Goal: Information Seeking & Learning: Learn about a topic

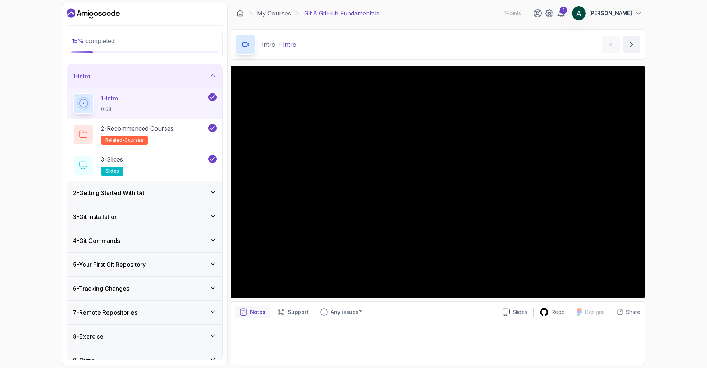
click at [171, 194] on div "2 - Getting Started With Git" at bounding box center [145, 192] width 144 height 9
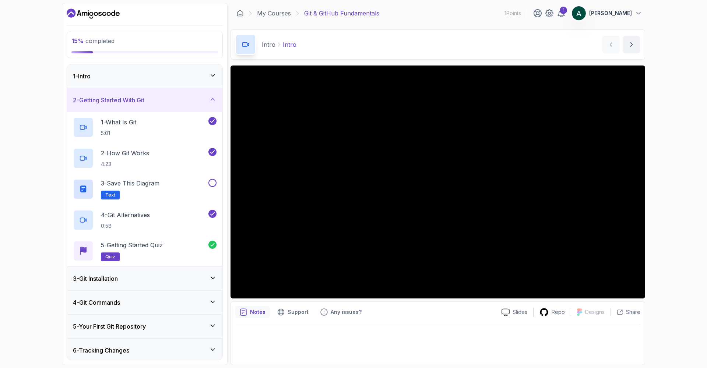
click at [171, 280] on div "3 - Git Installation" at bounding box center [145, 278] width 144 height 9
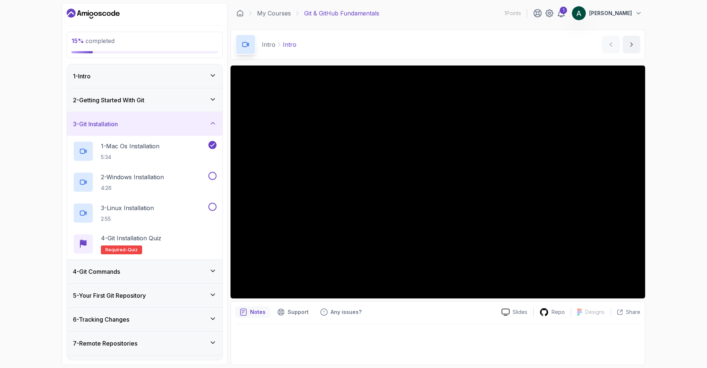
click at [125, 273] on div "4 - Git Commands" at bounding box center [145, 271] width 144 height 9
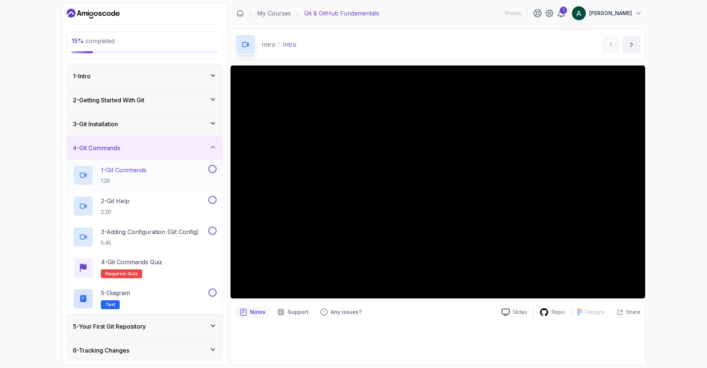
click at [146, 176] on h2 "1 - Git Commands 1:30" at bounding box center [124, 175] width 46 height 19
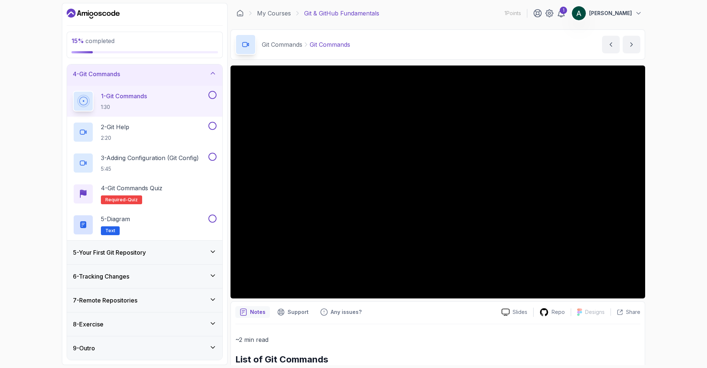
scroll to position [74, 0]
click at [180, 254] on div "5 - Your First Git Repository" at bounding box center [145, 252] width 144 height 9
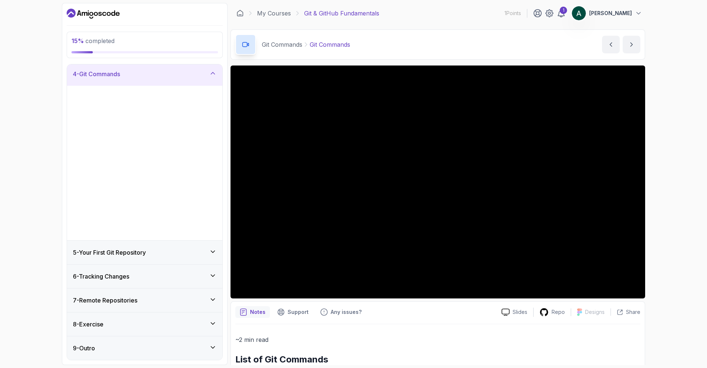
scroll to position [0, 0]
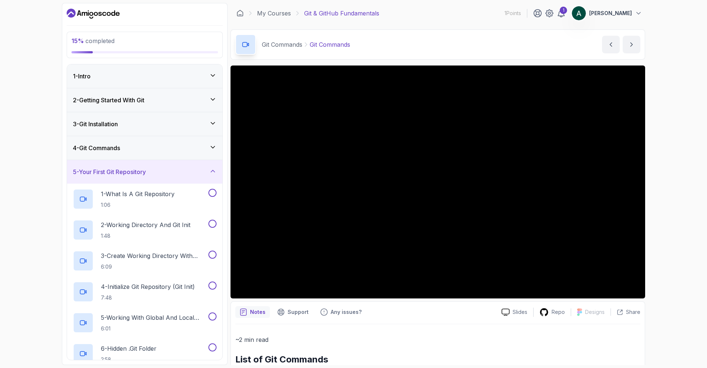
click at [174, 172] on div "5 - Your First Git Repository" at bounding box center [145, 171] width 144 height 9
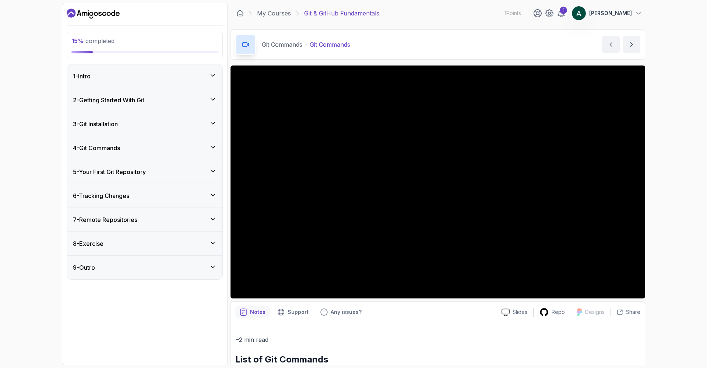
click at [184, 151] on div "4 - Git Commands" at bounding box center [145, 148] width 144 height 9
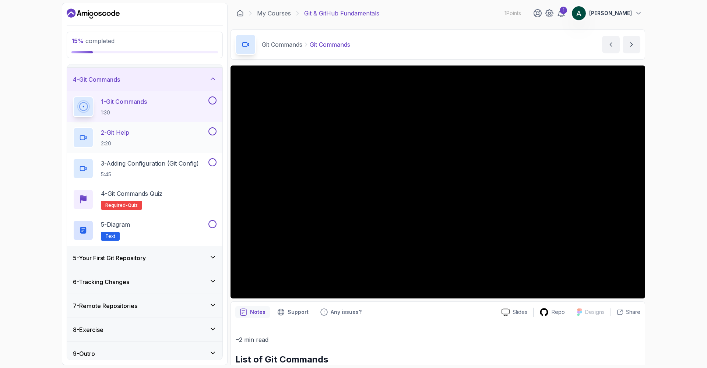
scroll to position [72, 0]
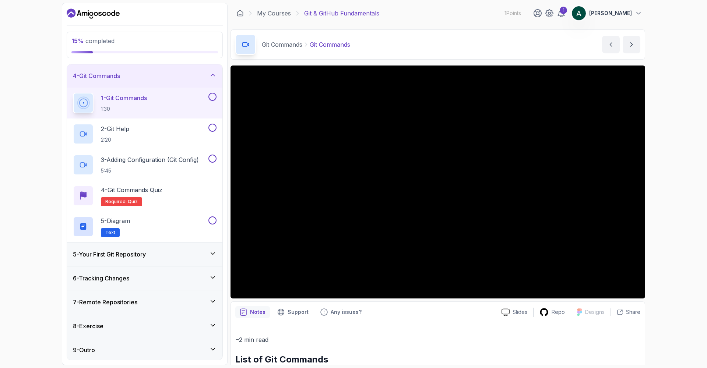
click at [168, 249] on div "5 - Your First Git Repository" at bounding box center [144, 255] width 155 height 24
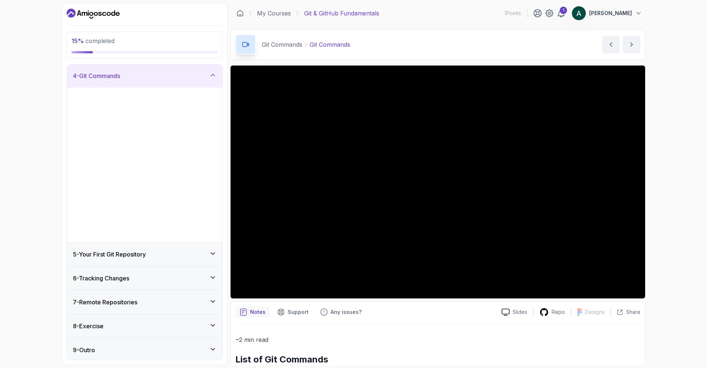
scroll to position [0, 0]
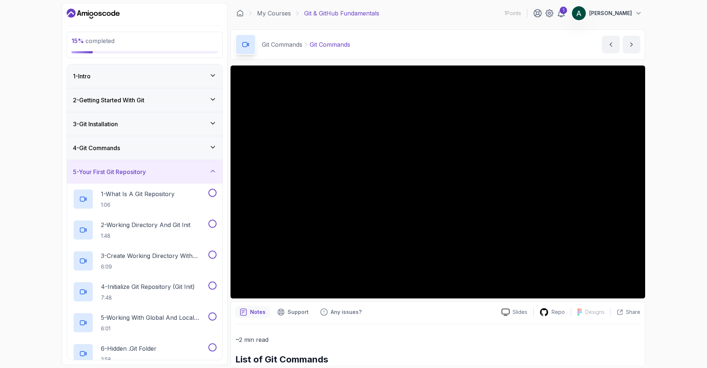
click at [177, 173] on div "5 - Your First Git Repository" at bounding box center [145, 171] width 144 height 9
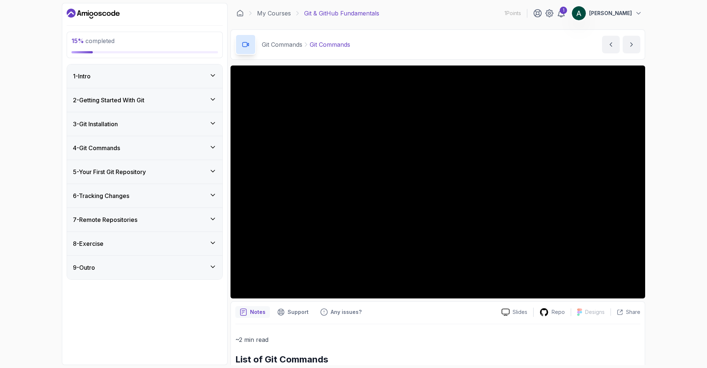
click at [156, 269] on div "9 - Outro" at bounding box center [145, 267] width 144 height 9
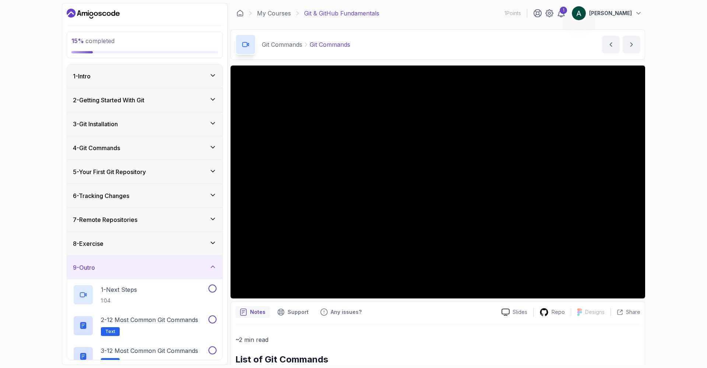
click at [145, 270] on div "9 - Outro" at bounding box center [145, 267] width 144 height 9
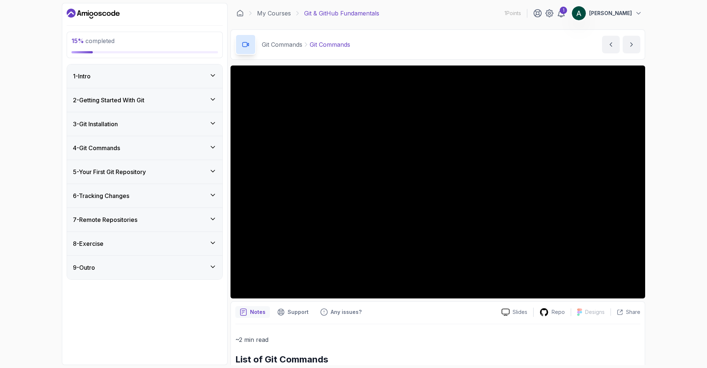
click at [149, 125] on div "3 - Git Installation" at bounding box center [145, 124] width 144 height 9
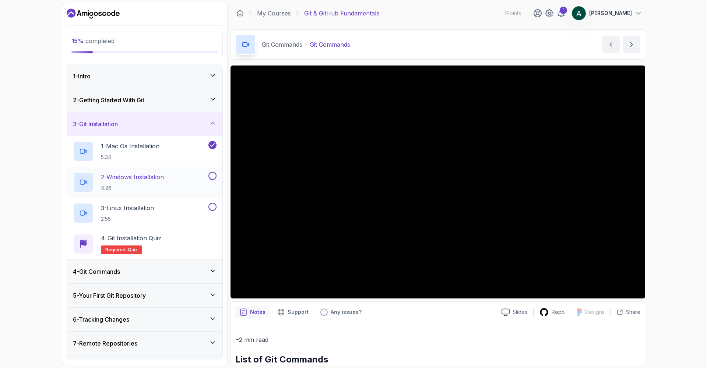
click at [213, 177] on button at bounding box center [212, 176] width 8 height 8
click at [213, 206] on button at bounding box center [212, 207] width 8 height 8
click at [188, 276] on div "4 - Git Commands" at bounding box center [144, 272] width 155 height 24
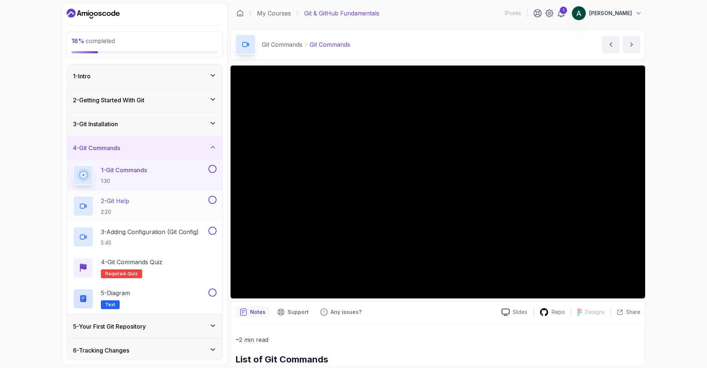
click at [168, 208] on div "2 - Git Help 2:20" at bounding box center [140, 206] width 134 height 21
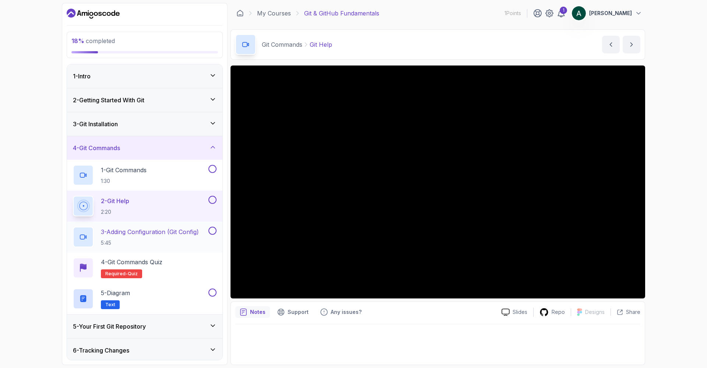
click at [161, 237] on h2 "3 - Adding Configuration (Git Config) 5:45" at bounding box center [150, 236] width 98 height 19
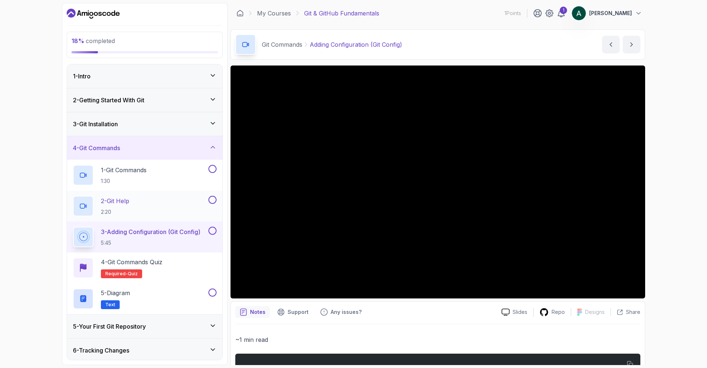
click at [214, 201] on button at bounding box center [212, 200] width 8 height 8
click at [215, 169] on button at bounding box center [212, 169] width 8 height 8
click at [214, 230] on button at bounding box center [212, 231] width 8 height 8
click at [205, 266] on div "4 - Git Commands Quiz Required- quiz" at bounding box center [145, 268] width 144 height 21
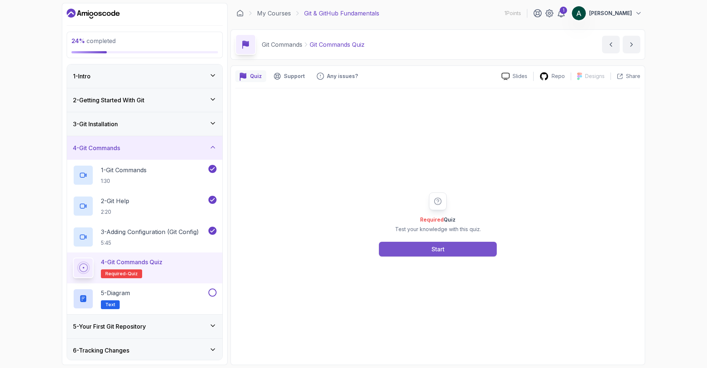
click at [458, 249] on button "Start" at bounding box center [438, 249] width 118 height 15
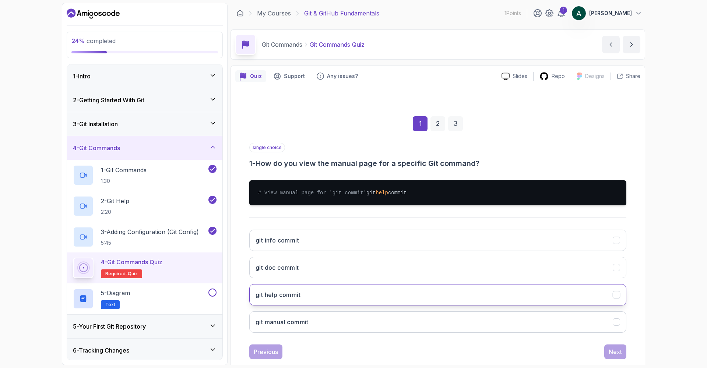
click at [346, 306] on button "git help commit" at bounding box center [437, 294] width 377 height 21
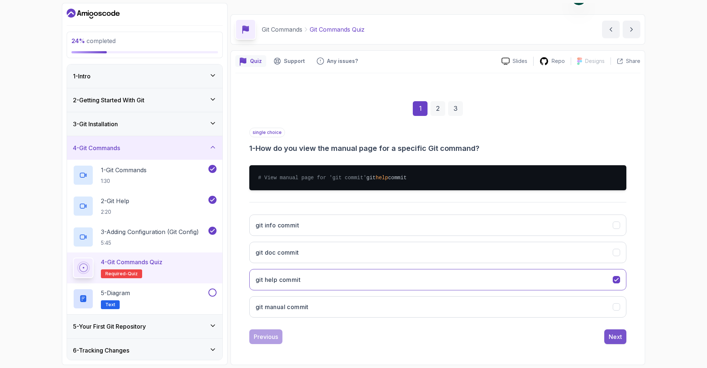
click at [556, 318] on div "Next" at bounding box center [614, 336] width 13 height 9
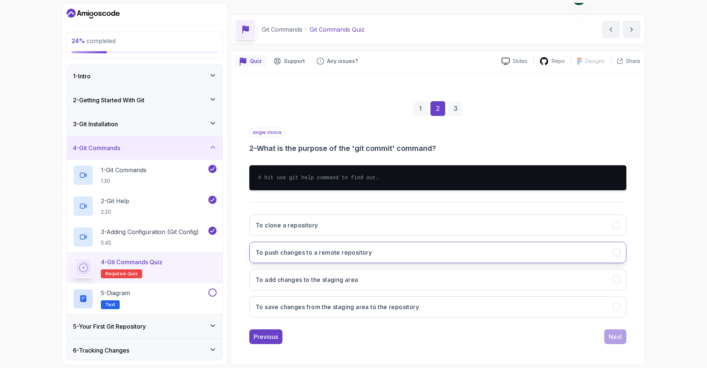
click at [381, 248] on button "To push changes to a remote repository" at bounding box center [437, 252] width 377 height 21
click at [556, 318] on div "Next" at bounding box center [614, 336] width 13 height 9
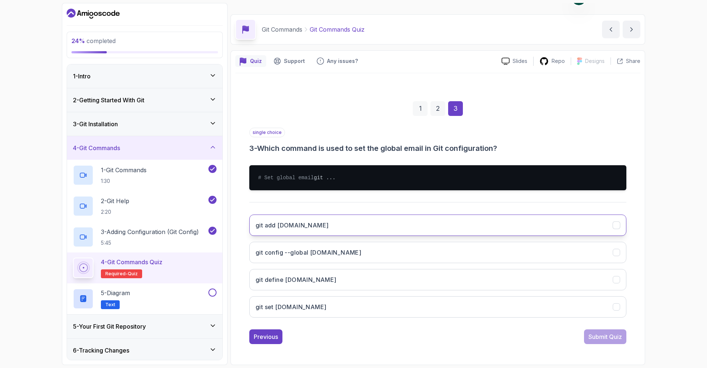
click at [455, 223] on button "git add [DOMAIN_NAME]" at bounding box center [437, 225] width 377 height 21
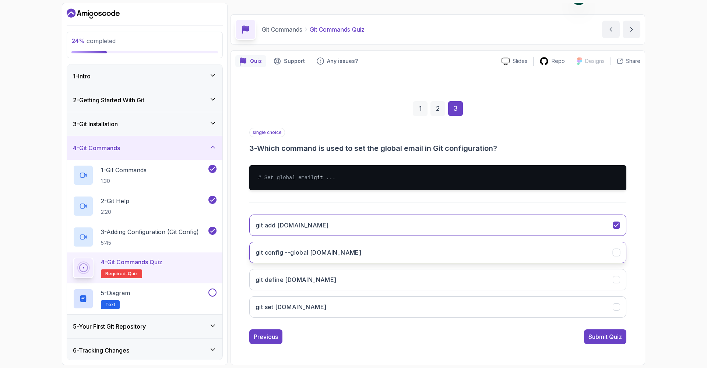
click at [446, 252] on button "git config --global [DOMAIN_NAME]" at bounding box center [437, 252] width 377 height 21
click at [556, 318] on div "Submit Quiz" at bounding box center [604, 336] width 33 height 9
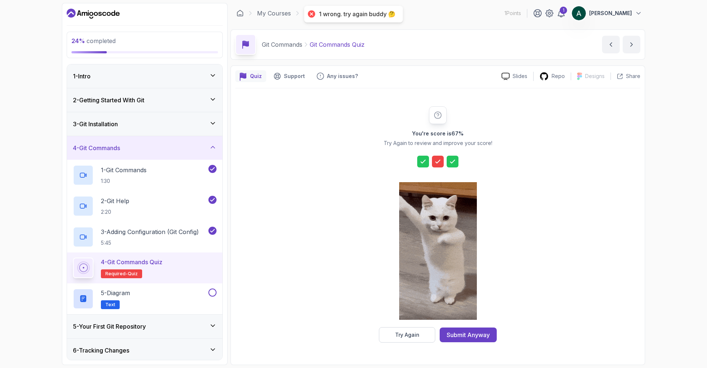
click at [435, 162] on icon at bounding box center [437, 161] width 7 height 7
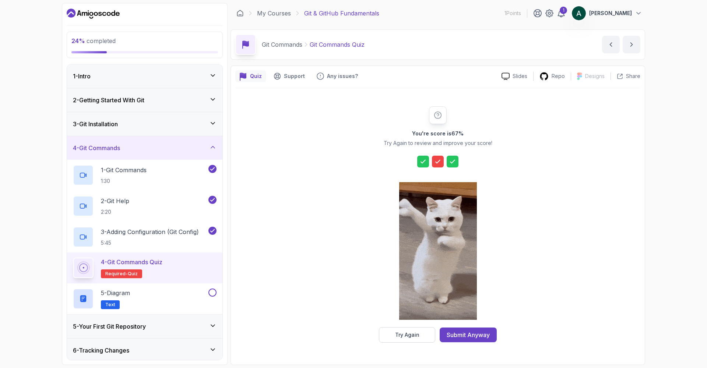
click at [438, 166] on div at bounding box center [438, 162] width 12 height 12
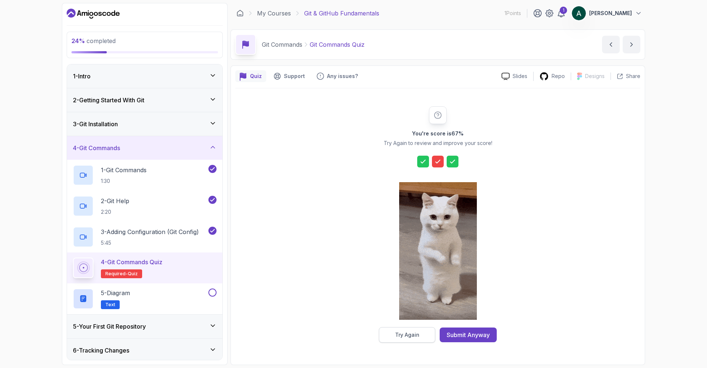
click at [406, 318] on div "Try Again" at bounding box center [407, 334] width 24 height 7
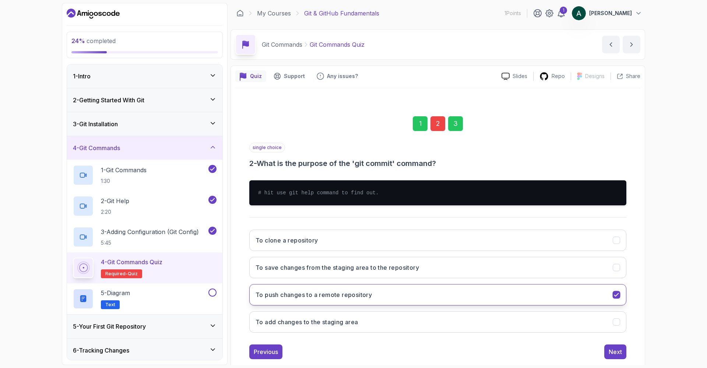
click at [459, 294] on button "To push changes to a remote repository" at bounding box center [437, 294] width 377 height 21
click at [556, 293] on icon "To push changes to a remote repository" at bounding box center [616, 295] width 7 height 7
click at [532, 318] on button "To add changes to the staging area" at bounding box center [437, 321] width 377 height 21
click at [556, 318] on div "Next" at bounding box center [614, 351] width 13 height 9
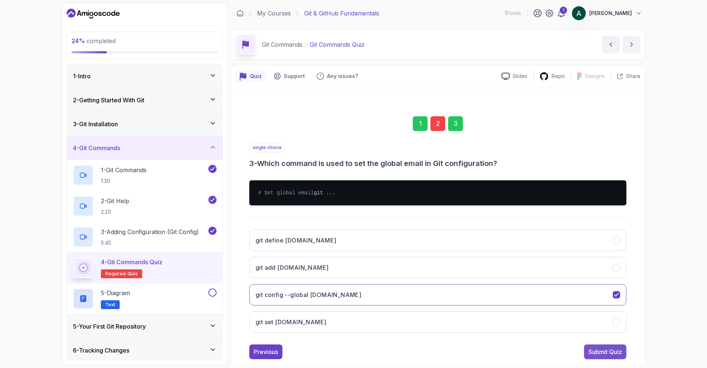
click at [556, 318] on div "Submit Quiz" at bounding box center [604, 351] width 33 height 9
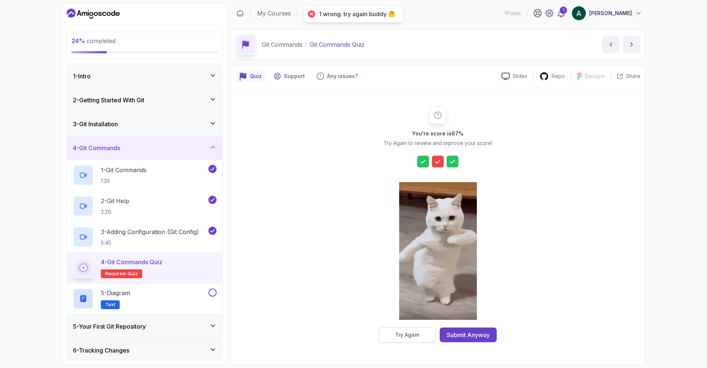
click at [403, 318] on div "Try Again" at bounding box center [407, 334] width 24 height 7
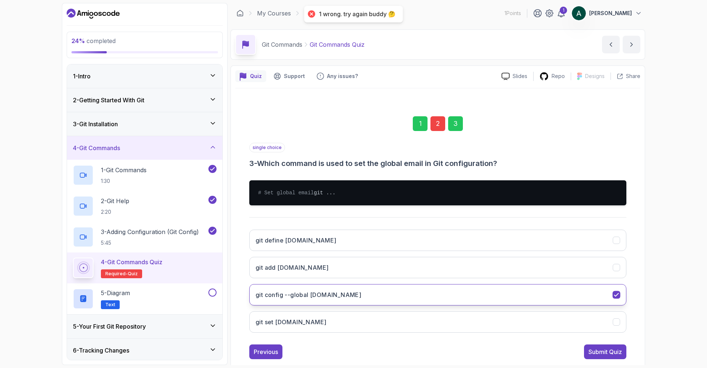
click at [433, 300] on button "git config --global [DOMAIN_NAME]" at bounding box center [437, 294] width 377 height 21
click at [556, 299] on icon "git config --global user.email" at bounding box center [616, 295] width 7 height 7
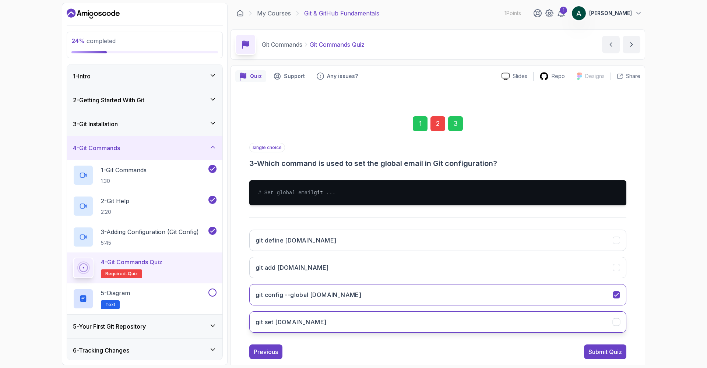
click at [556, 318] on button "git set [DOMAIN_NAME]" at bounding box center [437, 321] width 377 height 21
click at [556, 278] on button "git add [DOMAIN_NAME]" at bounding box center [437, 267] width 377 height 21
click at [556, 301] on button "git config --global [DOMAIN_NAME]" at bounding box center [437, 294] width 377 height 21
click at [276, 318] on div "Previous" at bounding box center [266, 351] width 24 height 9
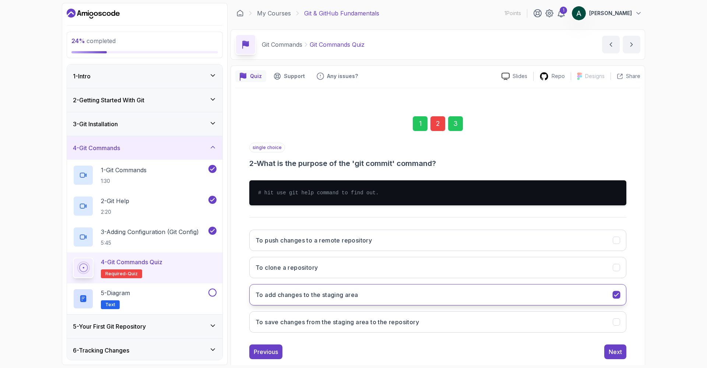
click at [556, 294] on icon "To add changes to the staging area" at bounding box center [616, 295] width 7 height 7
click at [556, 317] on button "To save changes from the staging area to the repository" at bounding box center [437, 321] width 377 height 21
click at [556, 318] on button "Next" at bounding box center [615, 352] width 22 height 15
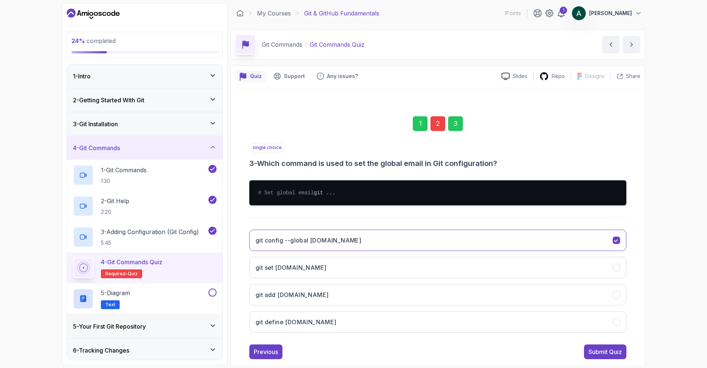
click at [556, 318] on div "single choice 3 - Which command is used to set the global email in Git configur…" at bounding box center [437, 251] width 377 height 216
click at [556, 318] on div "Submit Quiz" at bounding box center [604, 351] width 33 height 9
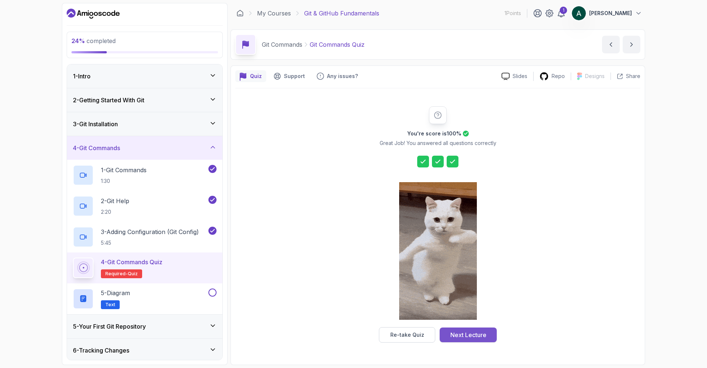
click at [466, 318] on div "Next Lecture" at bounding box center [468, 335] width 36 height 9
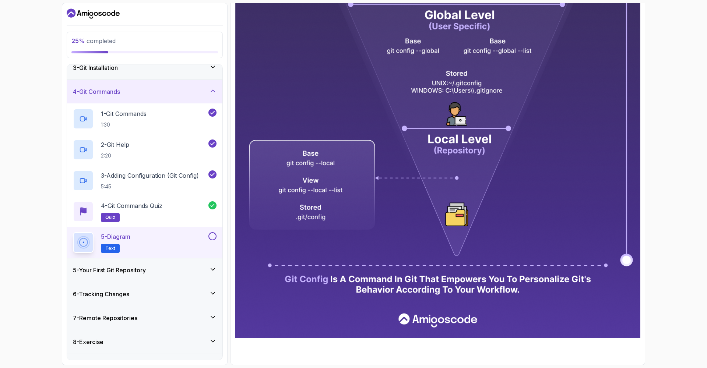
scroll to position [57, 0]
click at [172, 272] on div "5 - Your First Git Repository" at bounding box center [145, 269] width 144 height 9
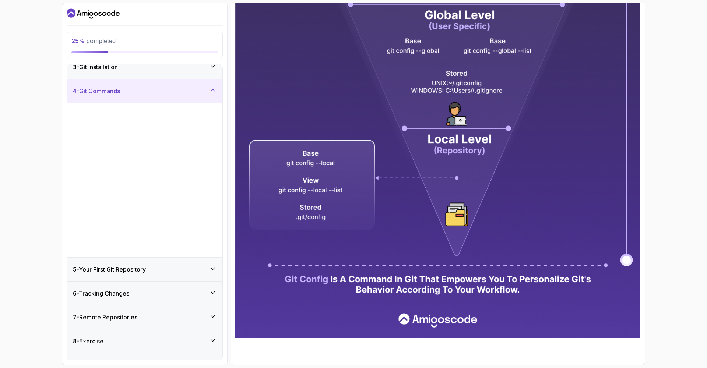
scroll to position [0, 0]
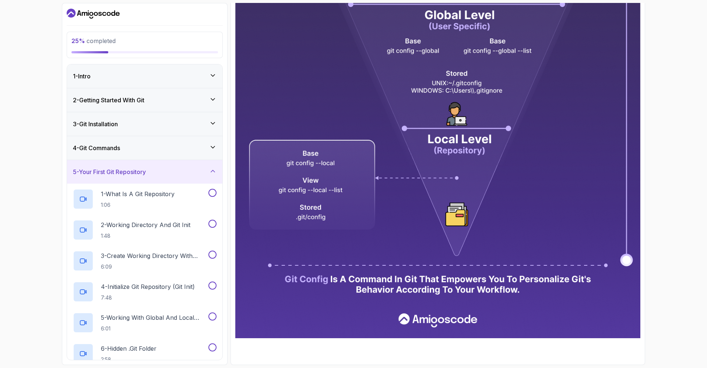
click at [171, 150] on div "4 - Git Commands" at bounding box center [145, 148] width 144 height 9
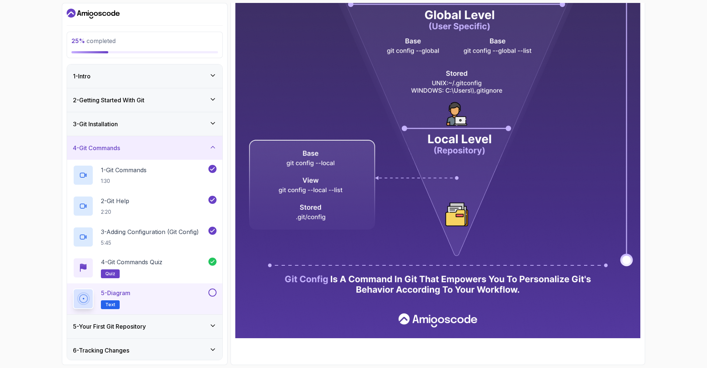
click at [212, 292] on button at bounding box center [212, 293] width 8 height 8
click at [190, 318] on div "5 - Your First Git Repository" at bounding box center [144, 327] width 155 height 24
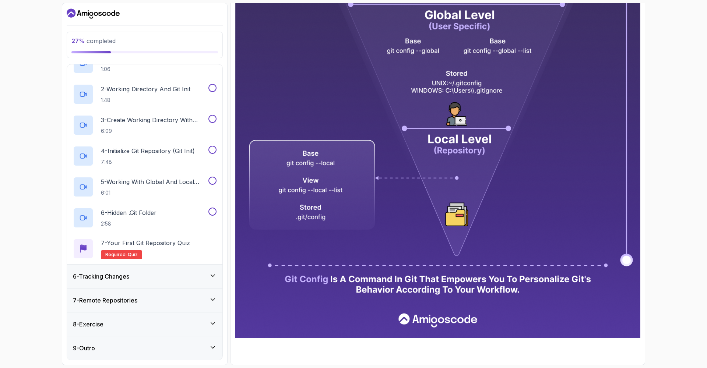
click at [181, 277] on div "6 - Tracking Changes" at bounding box center [145, 276] width 144 height 9
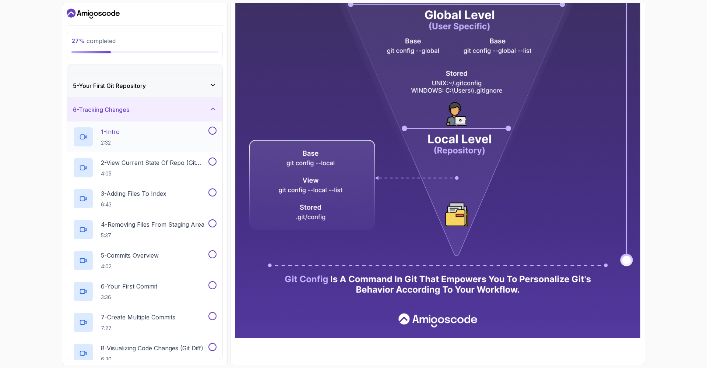
scroll to position [59, 0]
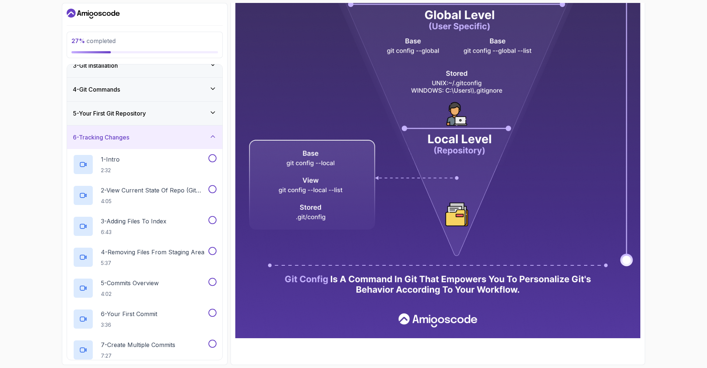
click at [159, 133] on div "6 - Tracking Changes" at bounding box center [145, 137] width 144 height 9
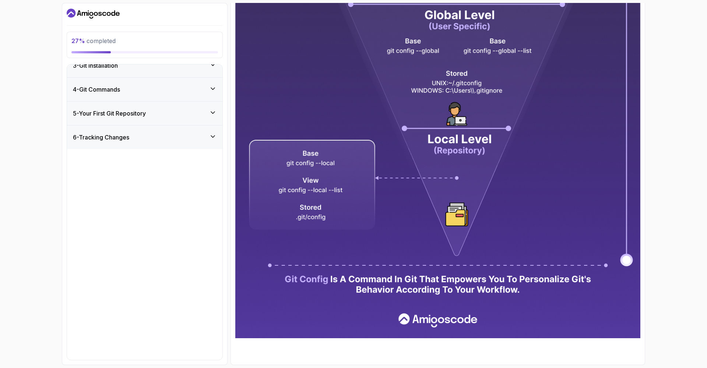
scroll to position [0, 0]
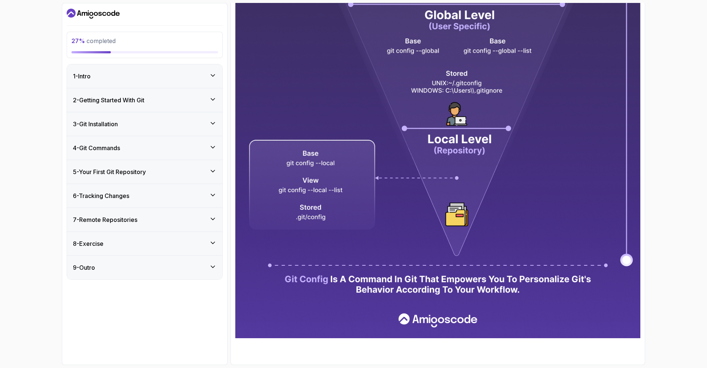
click at [164, 172] on div "5 - Your First Git Repository" at bounding box center [145, 171] width 144 height 9
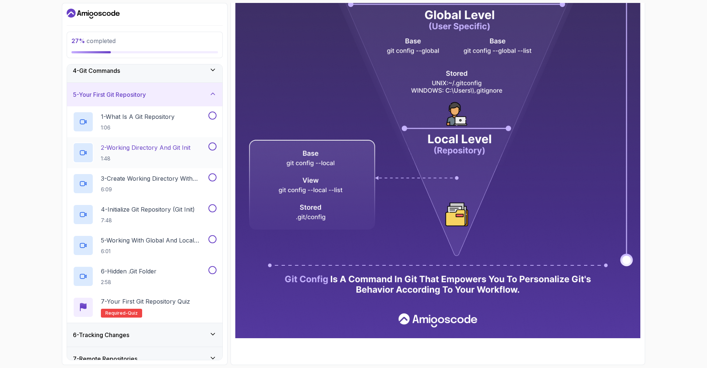
scroll to position [72, 0]
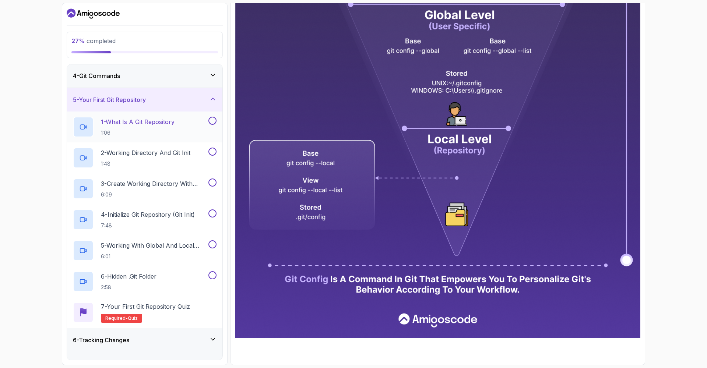
click at [170, 136] on p "1:06" at bounding box center [138, 132] width 74 height 7
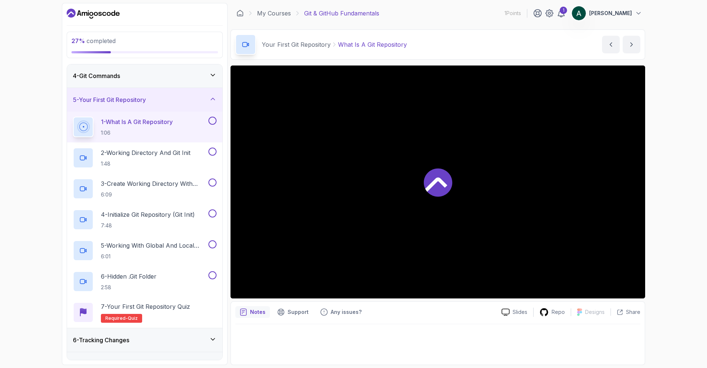
click at [445, 187] on icon at bounding box center [436, 184] width 22 height 14
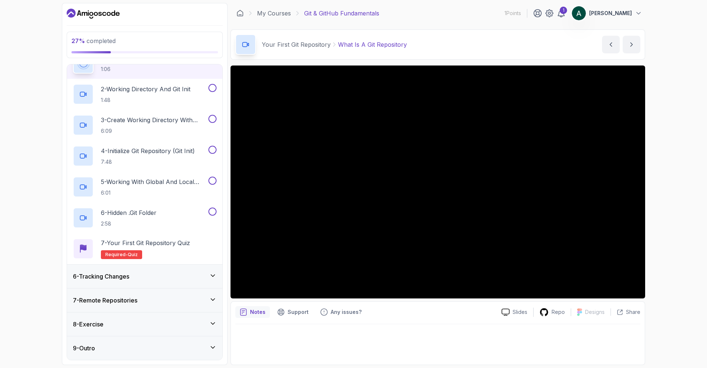
scroll to position [136, 0]
click at [141, 279] on div "6 - Tracking Changes" at bounding box center [145, 276] width 144 height 9
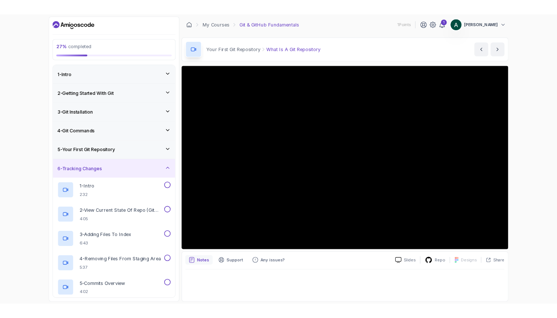
scroll to position [0, 0]
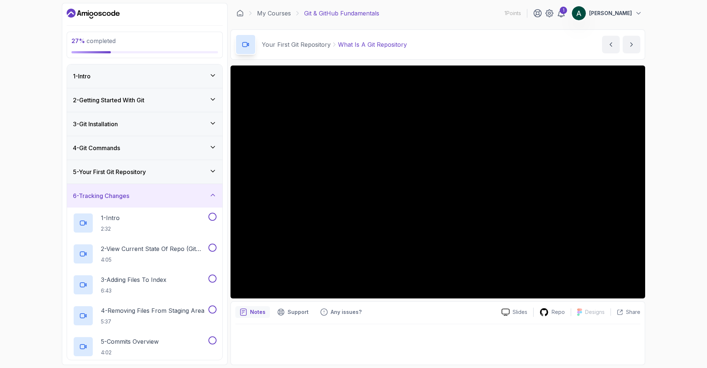
click at [154, 198] on div "6 - Tracking Changes" at bounding box center [145, 195] width 144 height 9
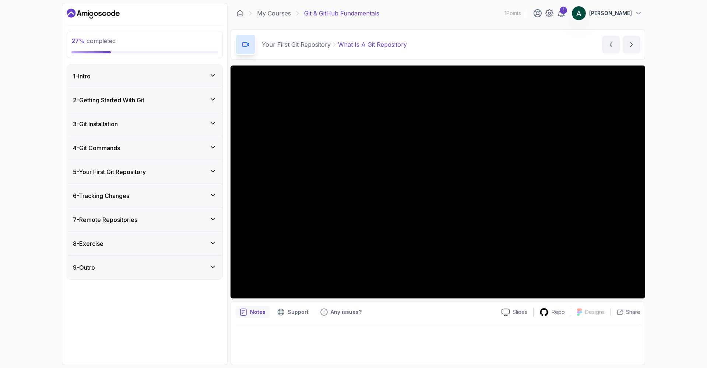
click at [156, 167] on div "5 - Your First Git Repository" at bounding box center [144, 172] width 155 height 24
